Goal: Book appointment/travel/reservation

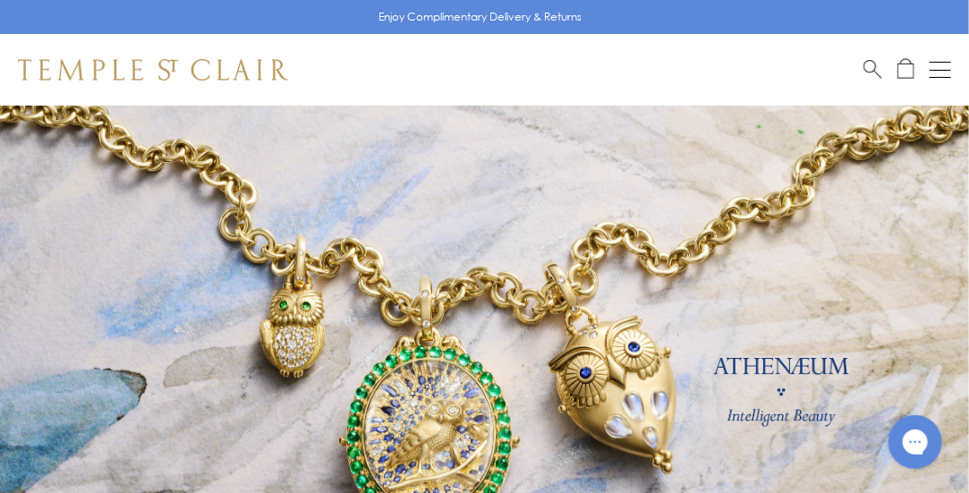
click at [652, 374] on link at bounding box center [484, 397] width 969 height 582
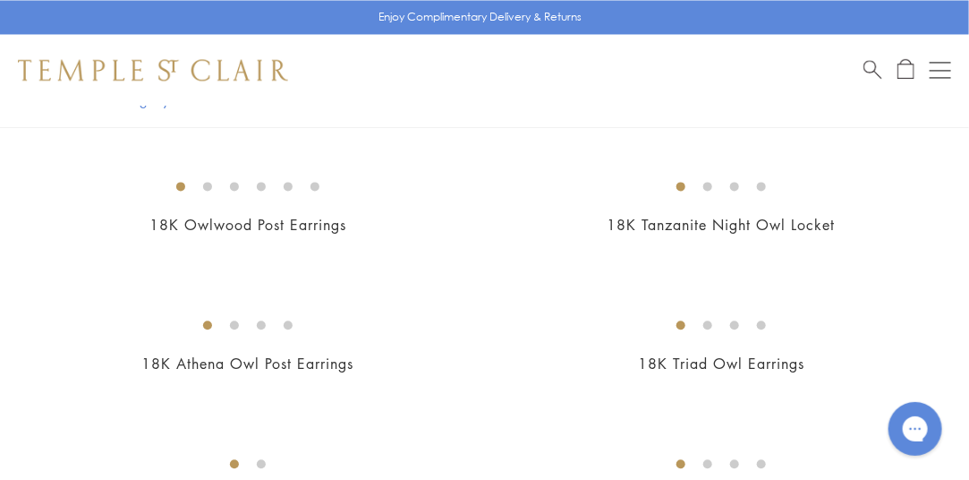
scroll to position [1178, 0]
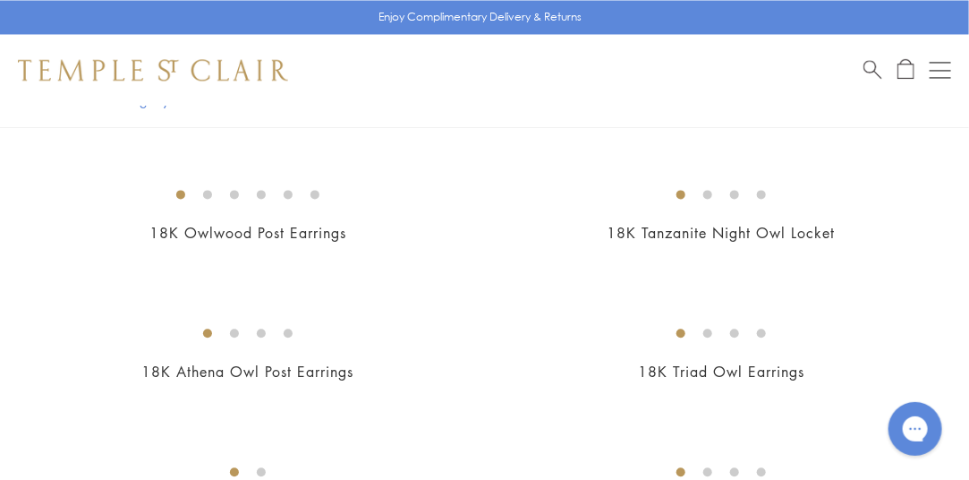
click at [0, 0] on img at bounding box center [0, 0] width 0 height 0
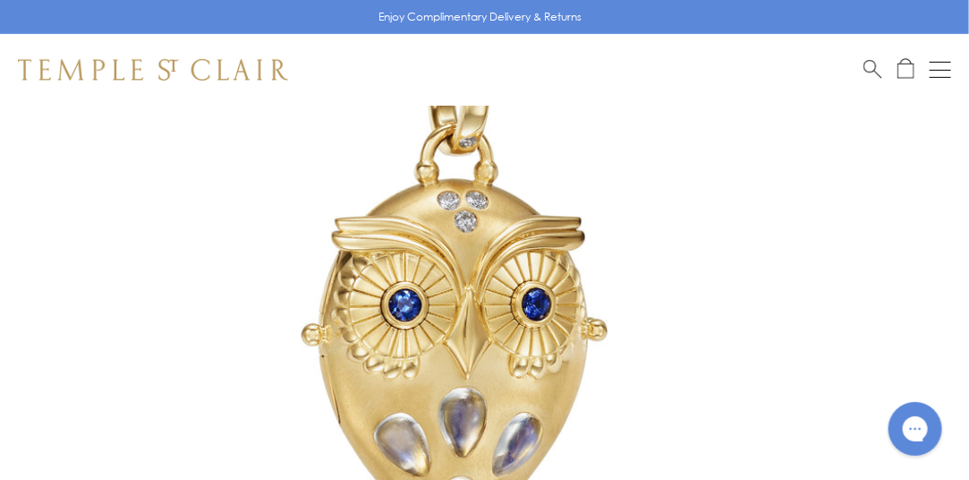
scroll to position [247, 0]
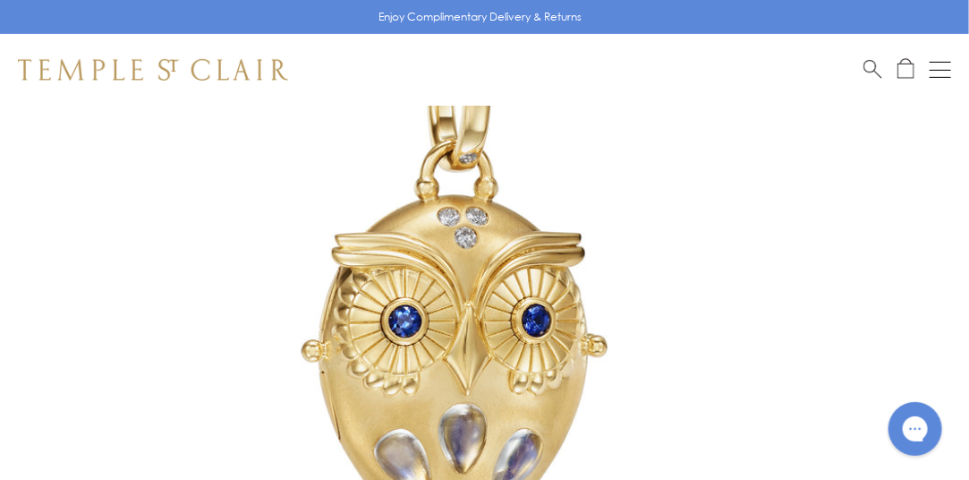
click at [543, 364] on img at bounding box center [457, 316] width 915 height 915
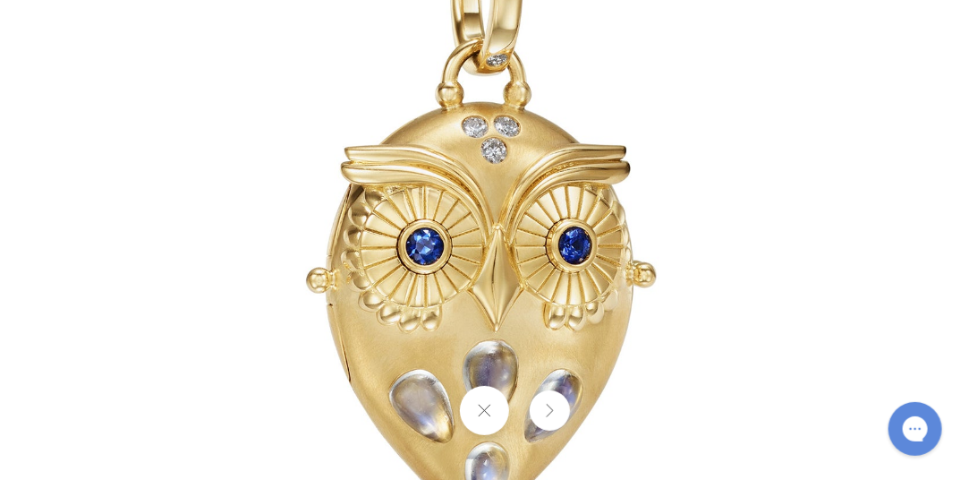
click at [488, 417] on button at bounding box center [484, 410] width 49 height 49
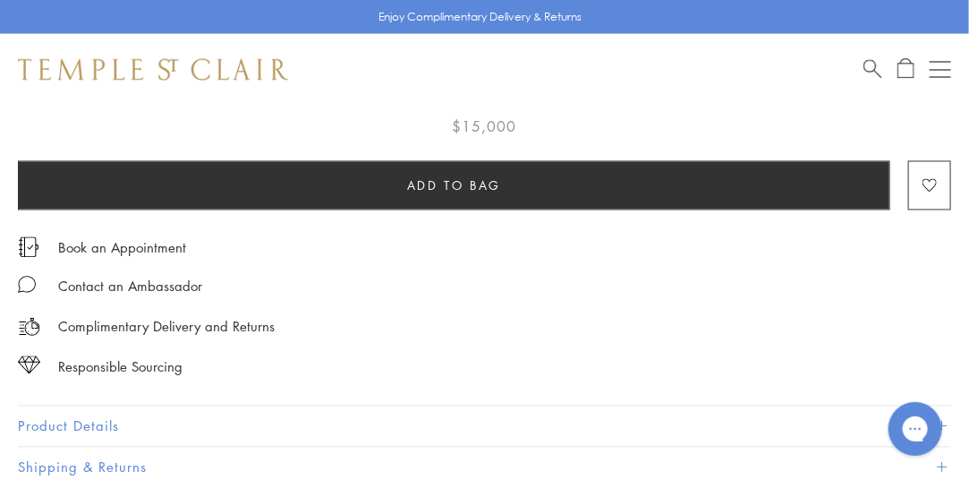
scroll to position [1033, 0]
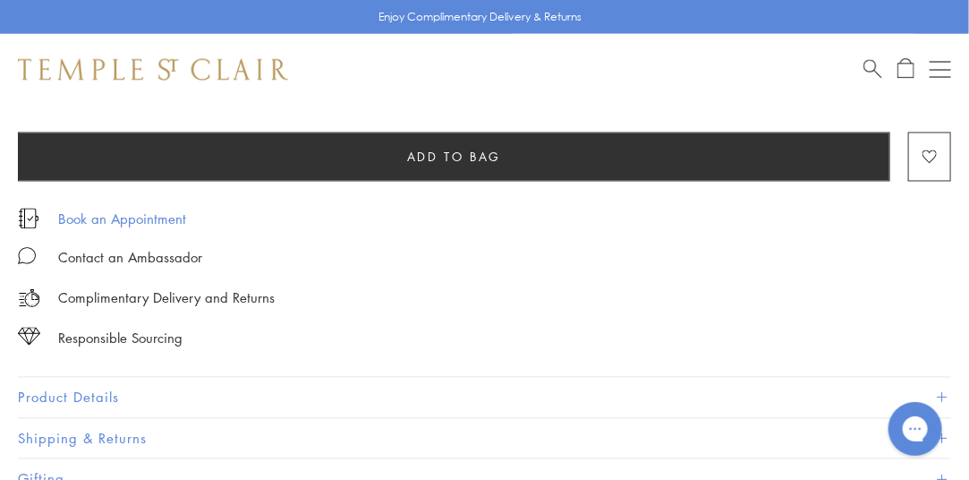
click at [143, 209] on link "Book an Appointment" at bounding box center [122, 219] width 128 height 20
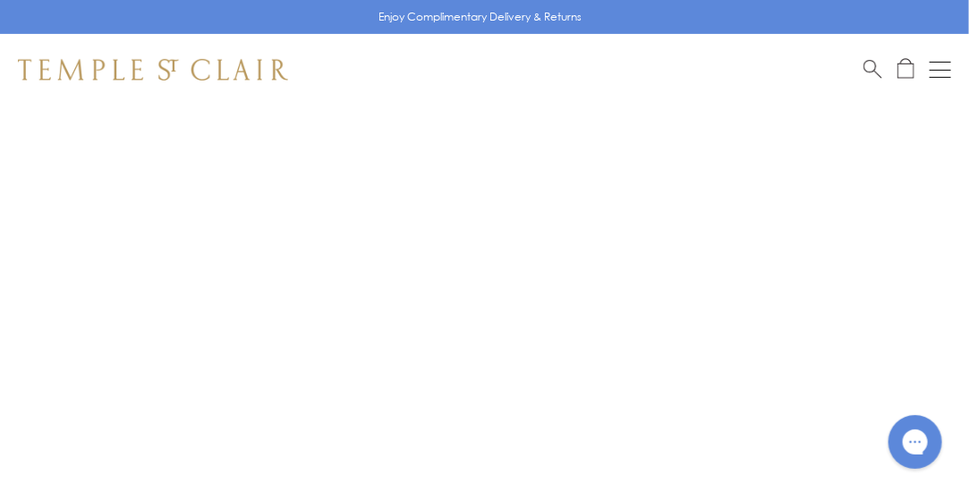
scroll to position [241, 0]
